Goal: Navigation & Orientation: Find specific page/section

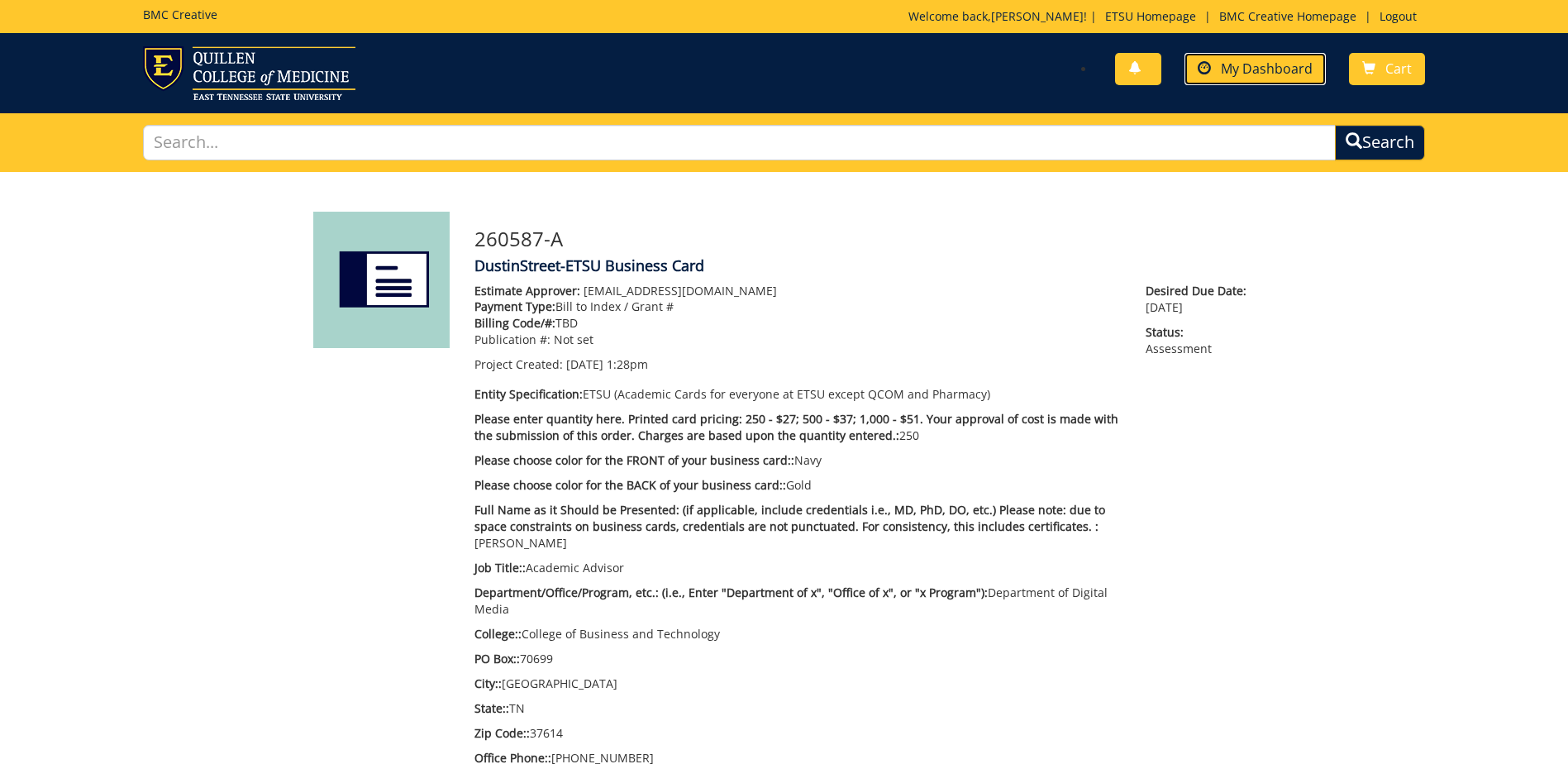
click at [1224, 66] on span "My Dashboard" at bounding box center [1267, 68] width 92 height 18
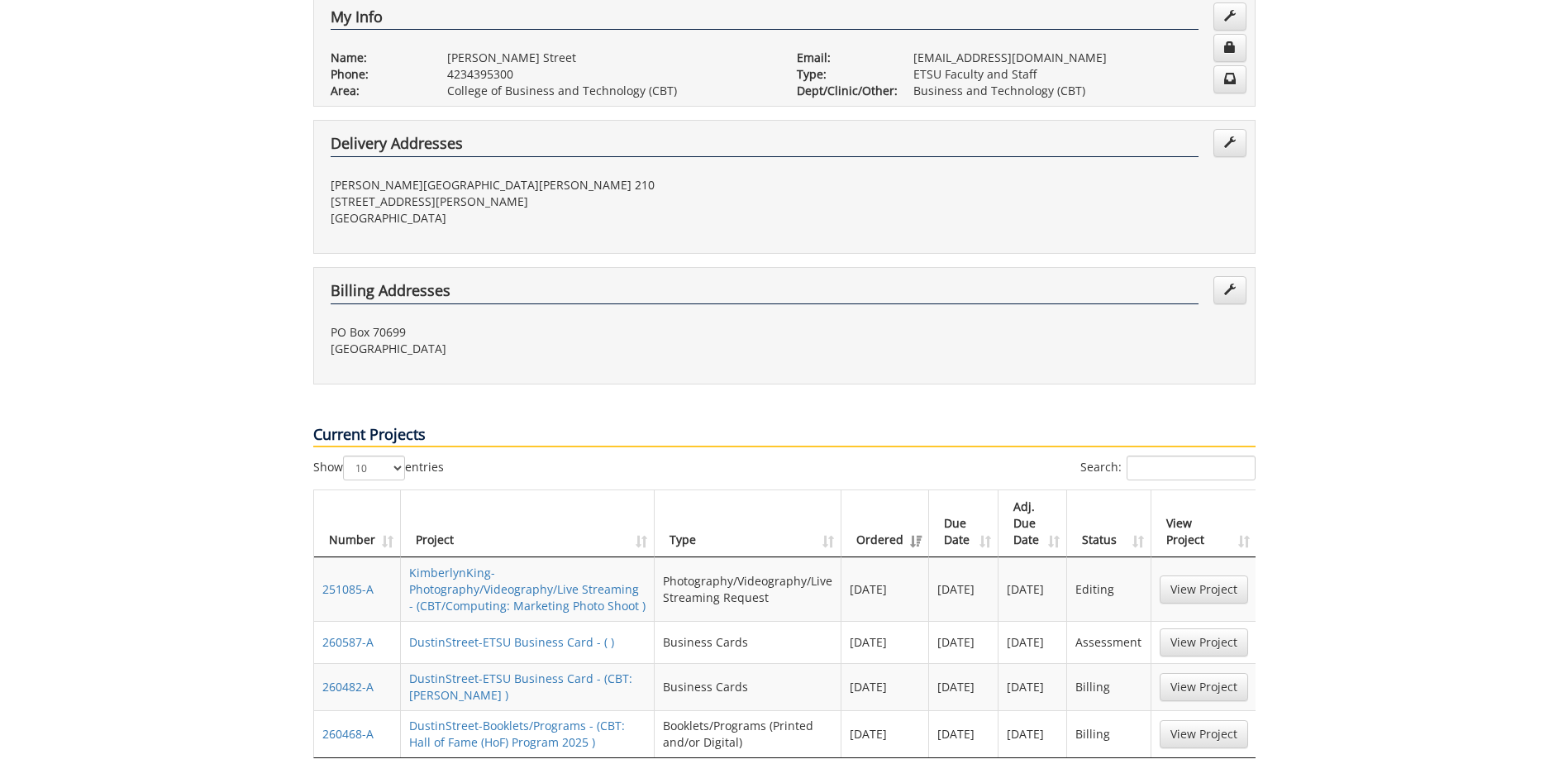
scroll to position [661, 0]
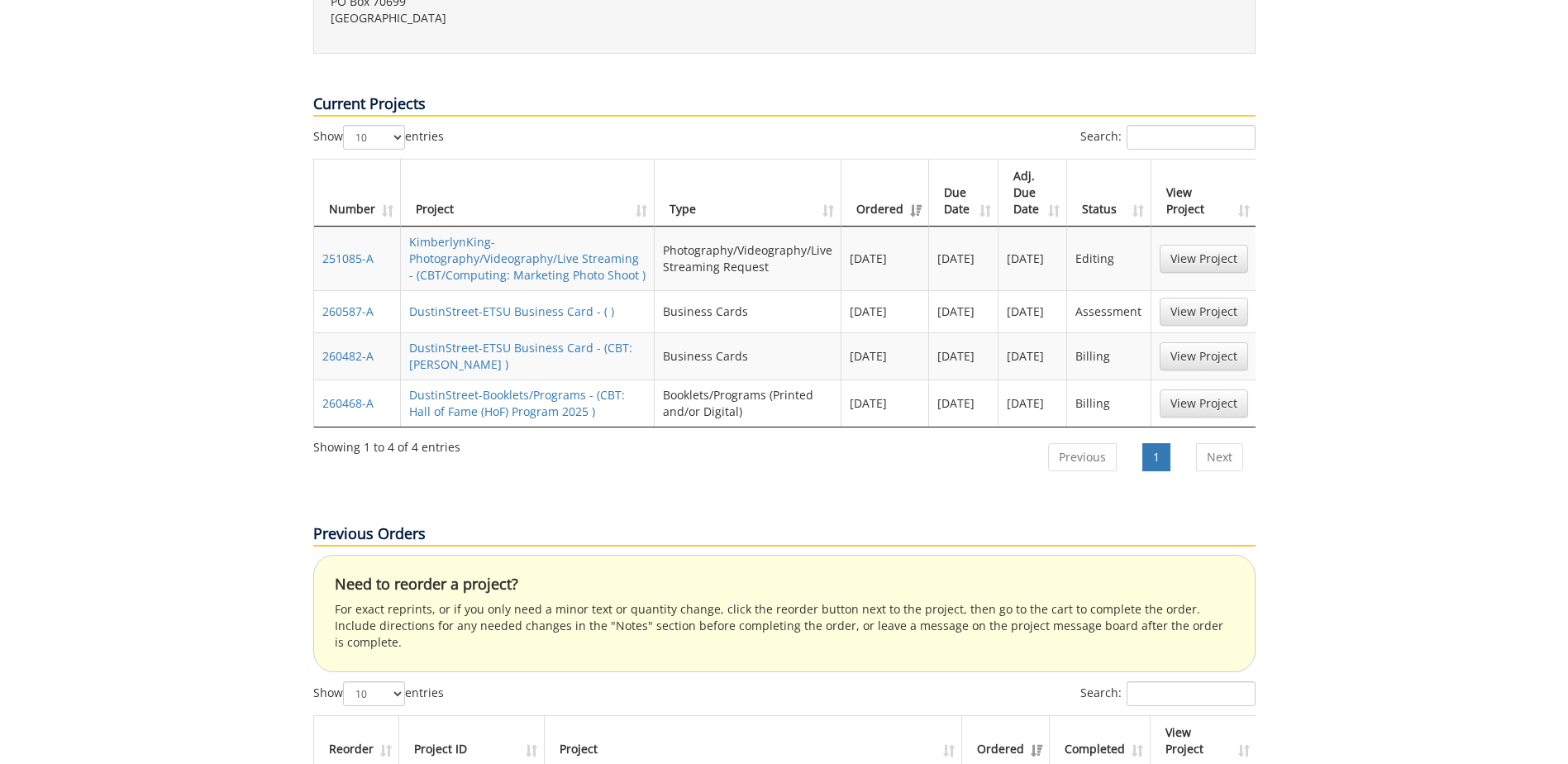
drag, startPoint x: 543, startPoint y: 425, endPoint x: 539, endPoint y: 415, distance: 10.8
click at [539, 433] on div "Showing 1 to 4 of 4 entries Previous 1 Next" at bounding box center [785, 458] width 943 height 52
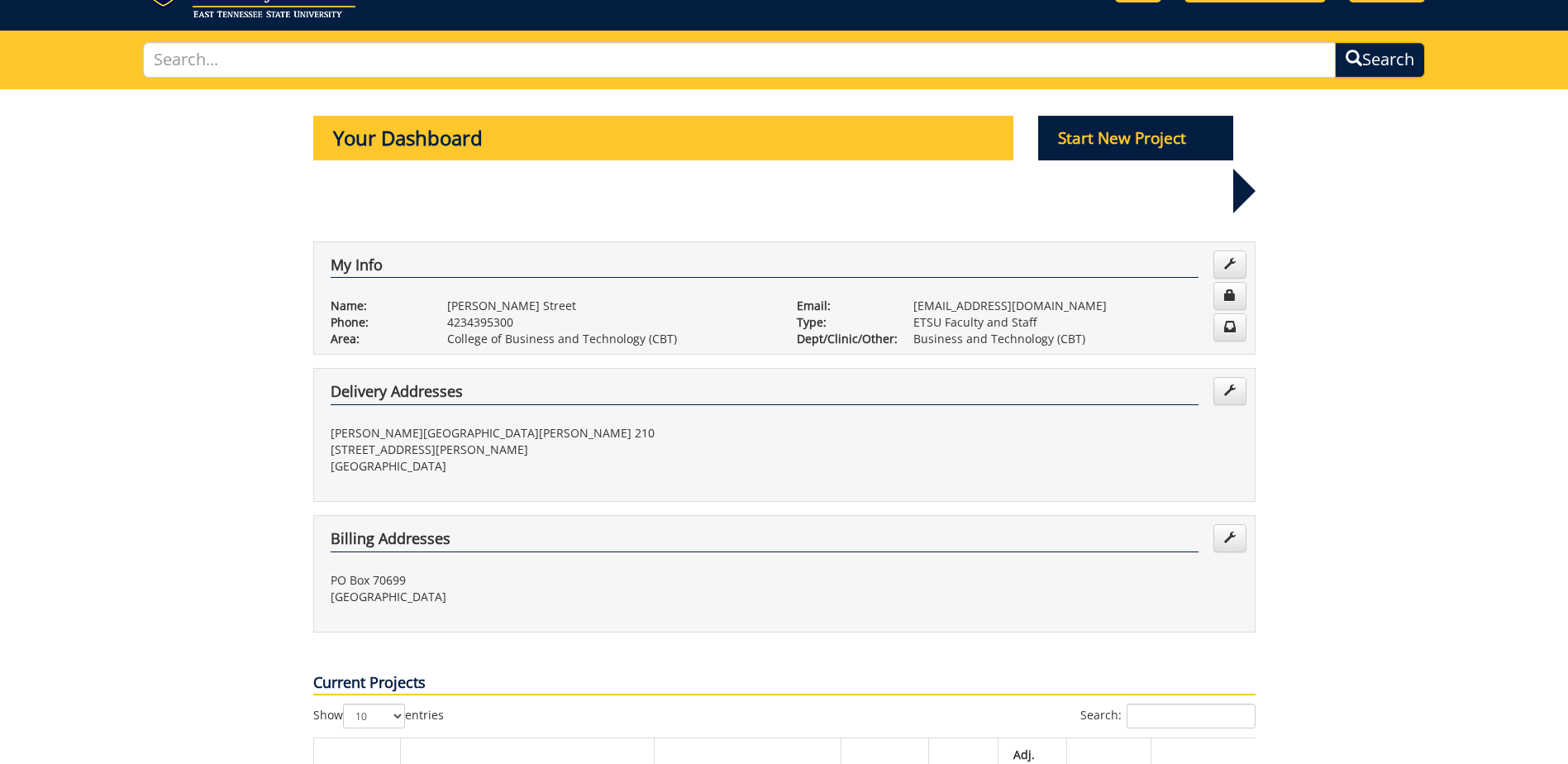
scroll to position [0, 0]
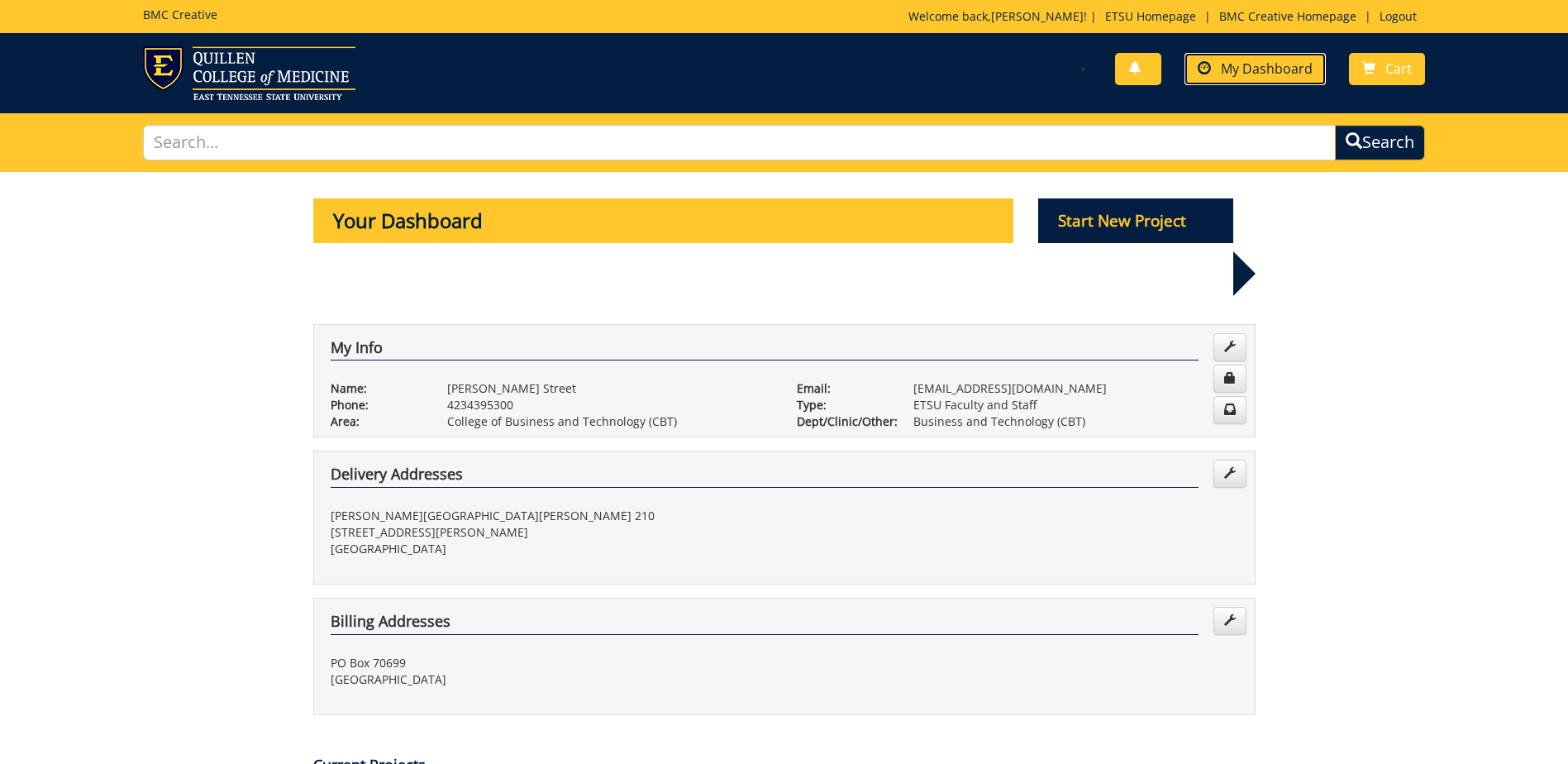
click at [1269, 70] on span "My Dashboard" at bounding box center [1267, 68] width 92 height 18
